Goal: Task Accomplishment & Management: Use online tool/utility

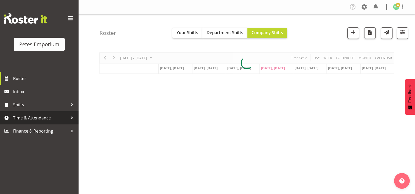
click at [11, 114] on link "Time & Attendance" at bounding box center [39, 117] width 79 height 13
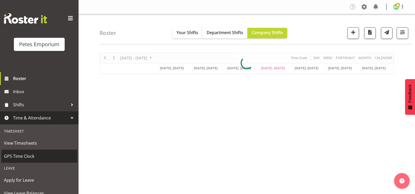
click at [23, 155] on span "GPS Time Clock" at bounding box center [39, 156] width 71 height 8
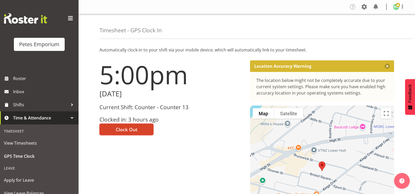
click at [131, 126] on span "Clock Out" at bounding box center [127, 129] width 22 height 7
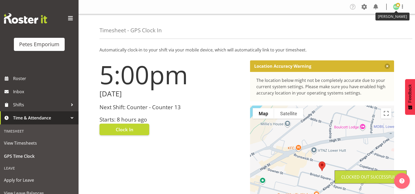
click at [396, 7] on img at bounding box center [396, 7] width 6 height 6
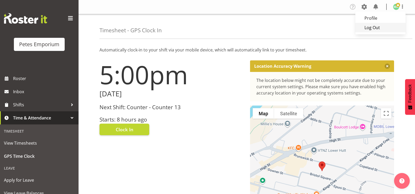
click at [383, 25] on link "Log Out" at bounding box center [381, 27] width 50 height 9
